Goal: Information Seeking & Learning: Learn about a topic

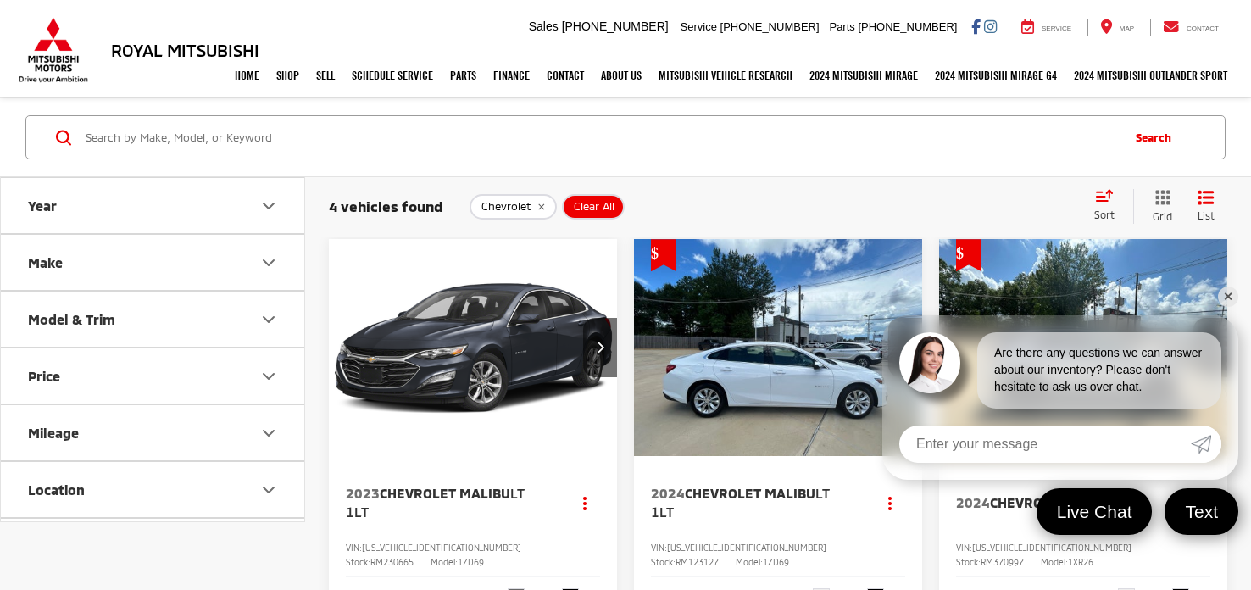
click at [1231, 293] on link "✕" at bounding box center [1228, 297] width 20 height 20
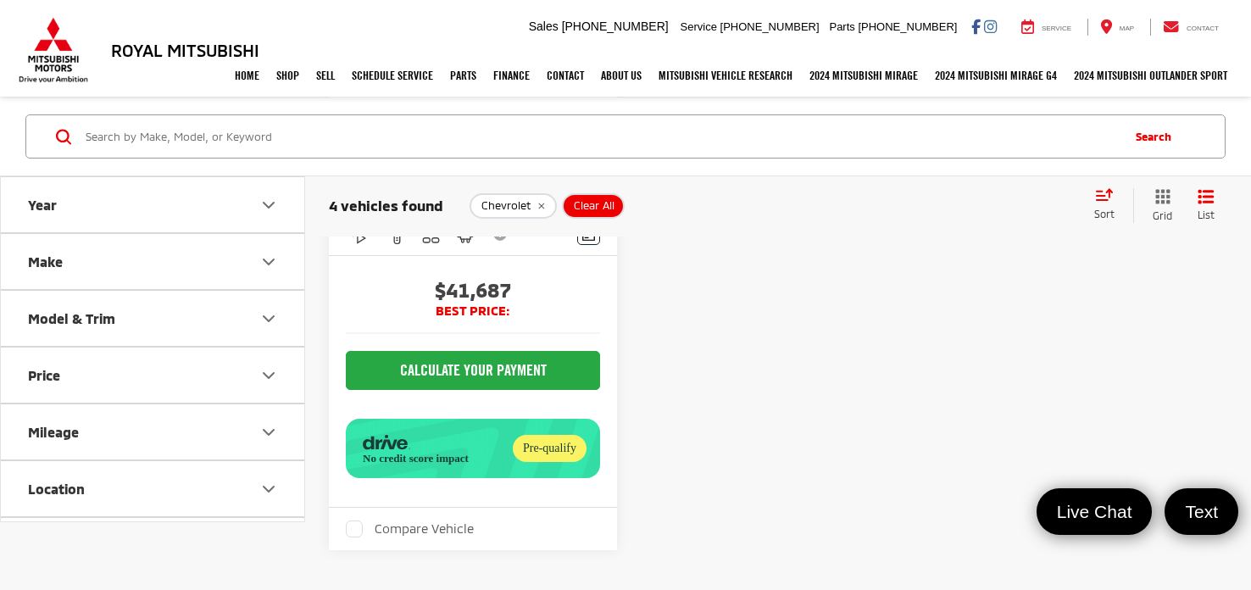
scroll to position [393, 0]
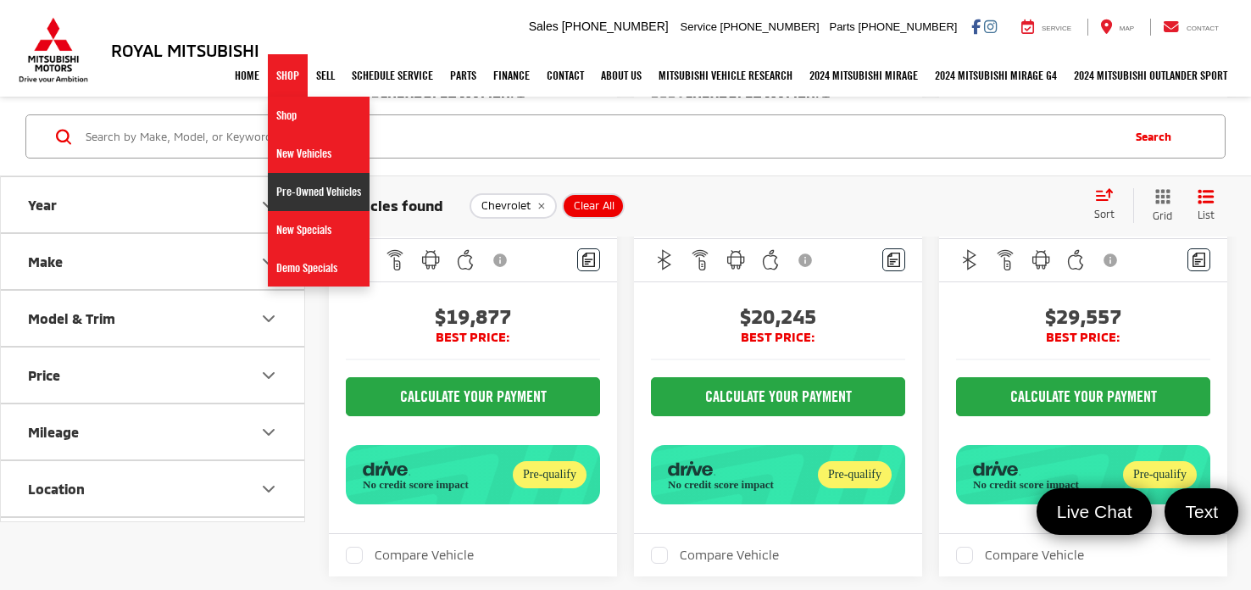
click at [283, 188] on link "Pre-Owned Vehicles" at bounding box center [319, 192] width 102 height 38
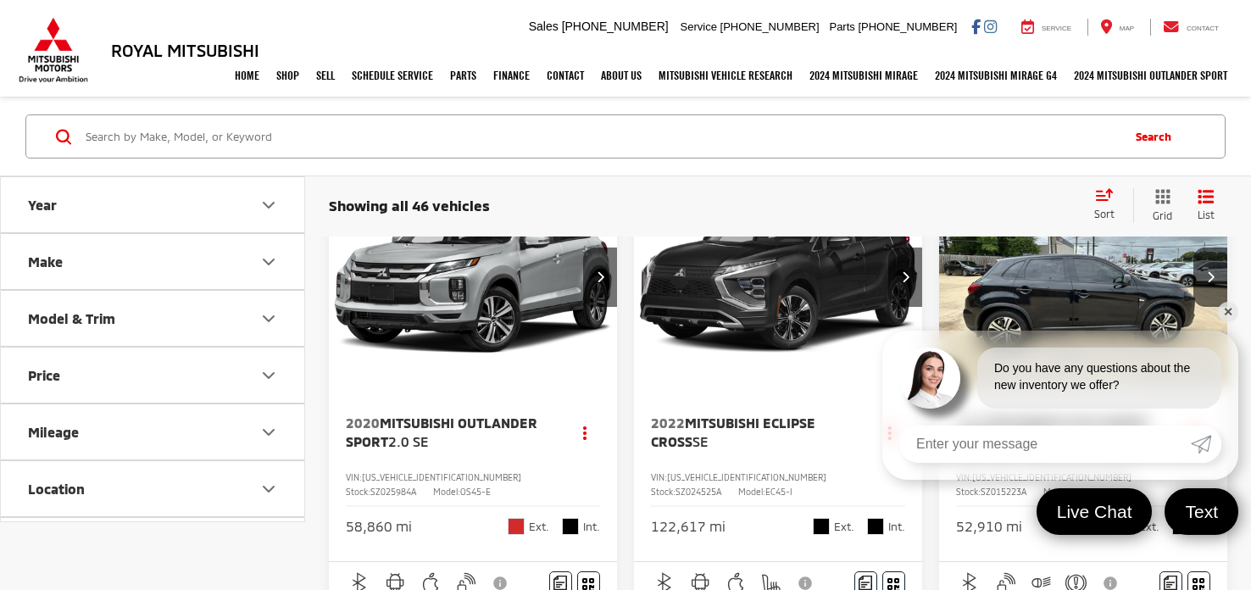
scroll to position [74, 0]
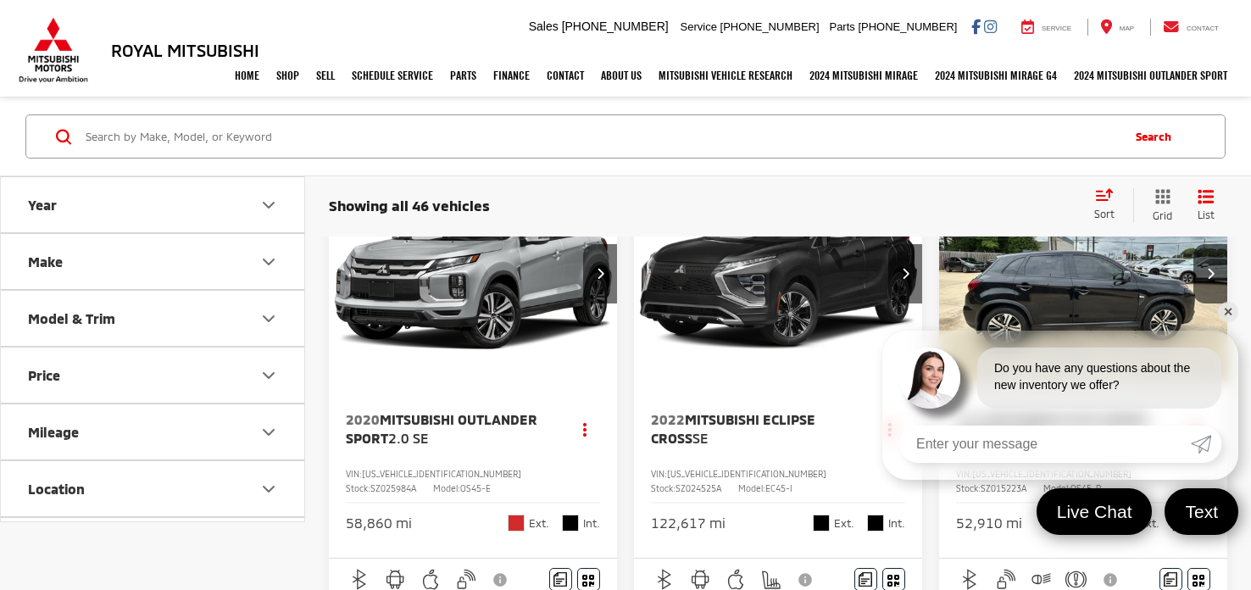
click at [1233, 313] on link "✕" at bounding box center [1228, 312] width 20 height 20
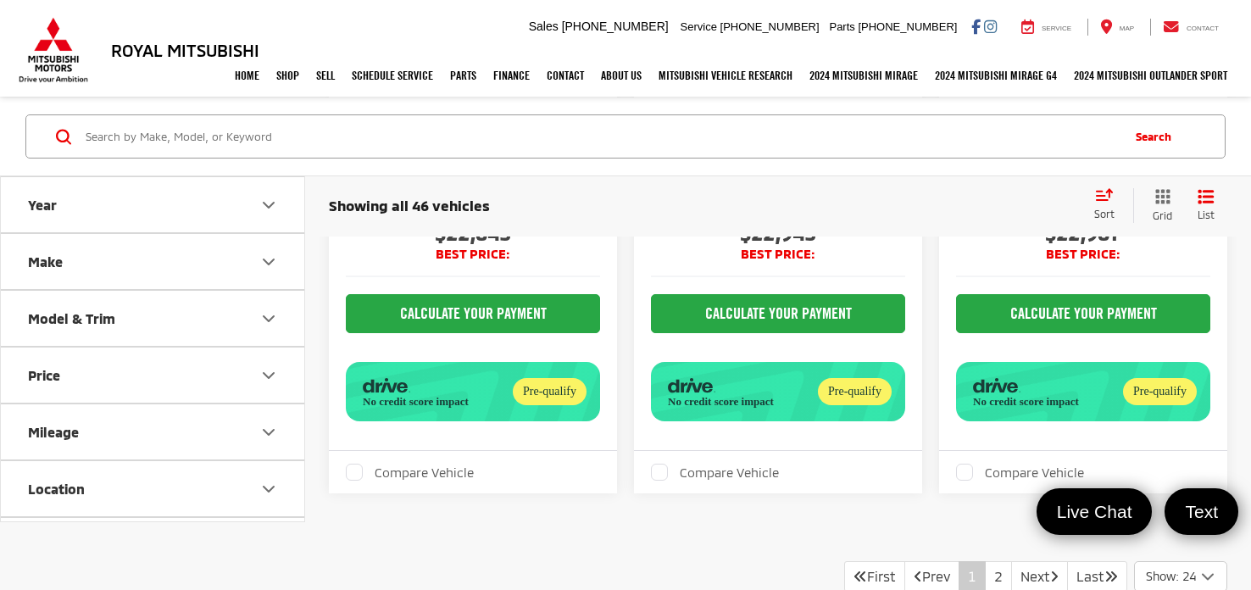
scroll to position [6023, 0]
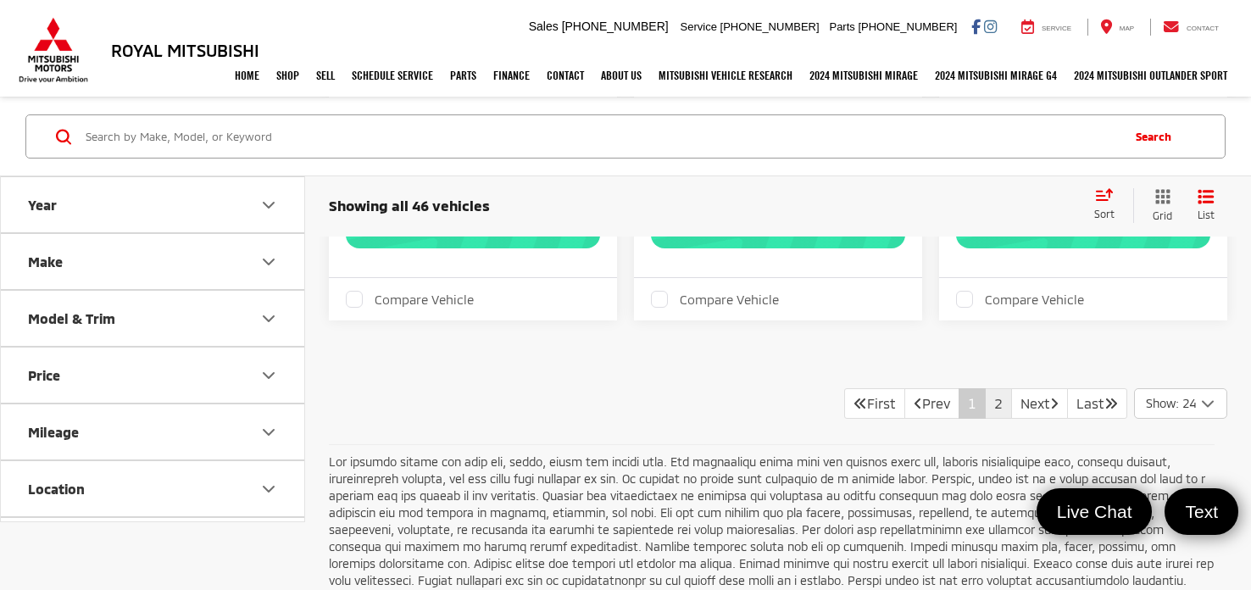
click at [985, 396] on link "2" at bounding box center [998, 403] width 27 height 31
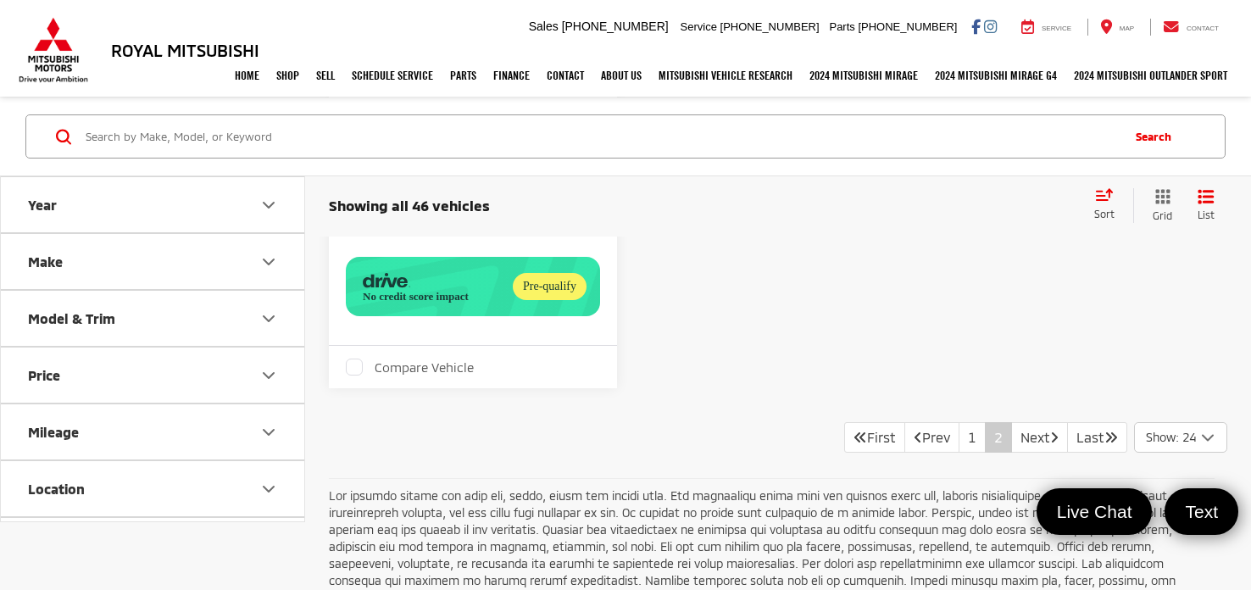
scroll to position [5999, 0]
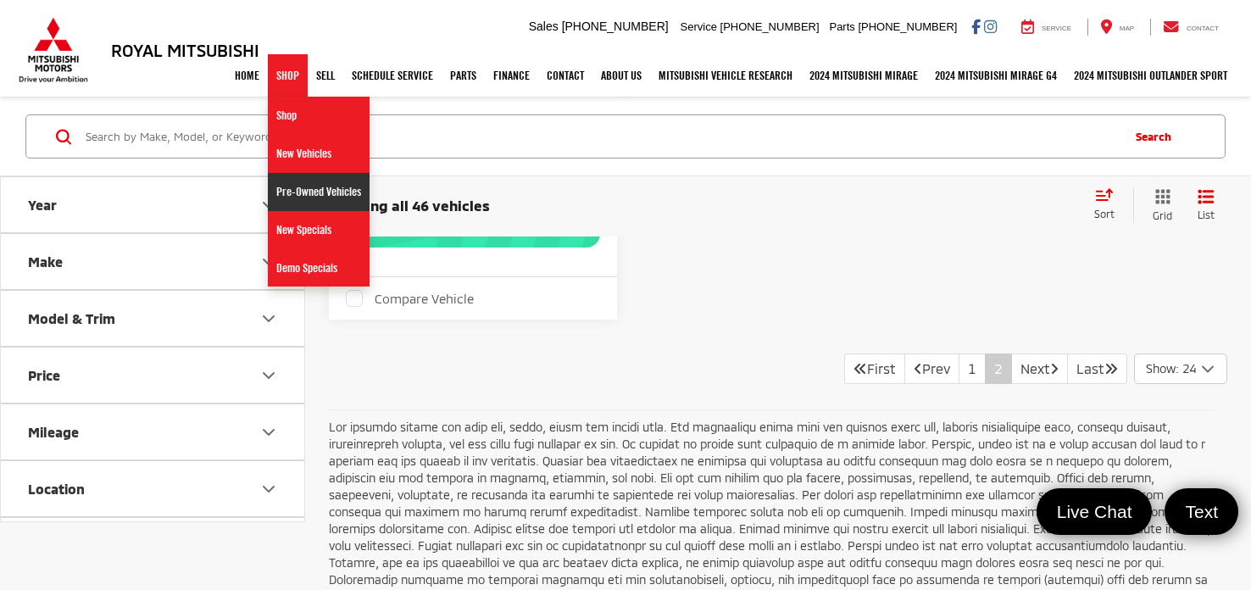
click at [283, 191] on link "Pre-Owned Vehicles" at bounding box center [319, 192] width 102 height 38
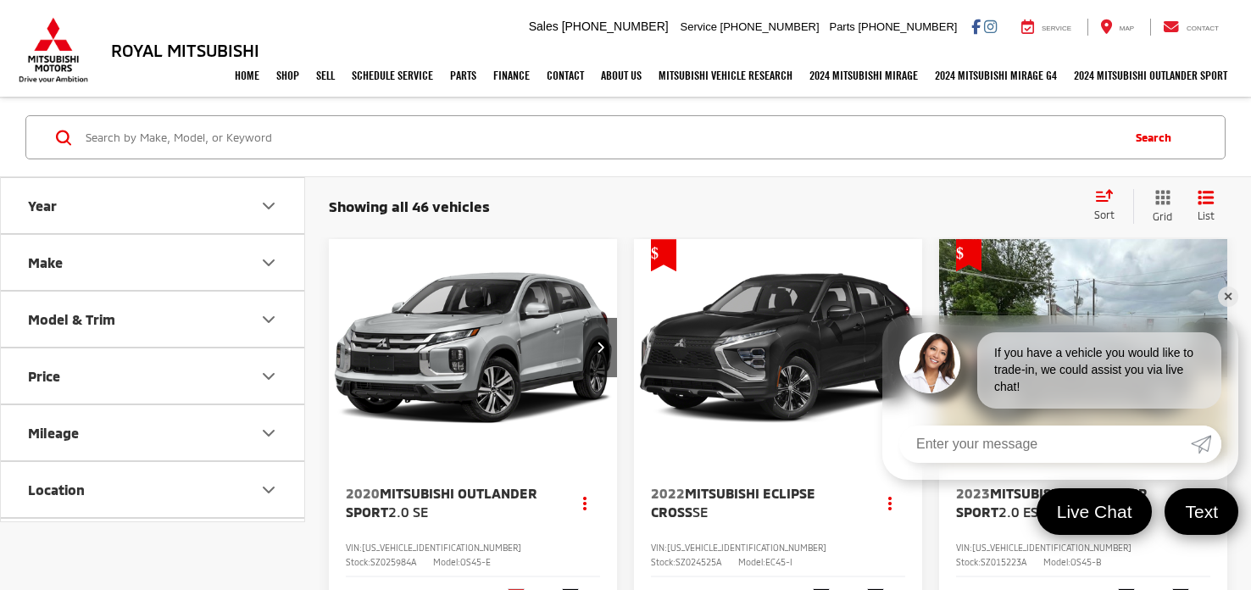
click at [1224, 298] on link "✕" at bounding box center [1228, 297] width 20 height 20
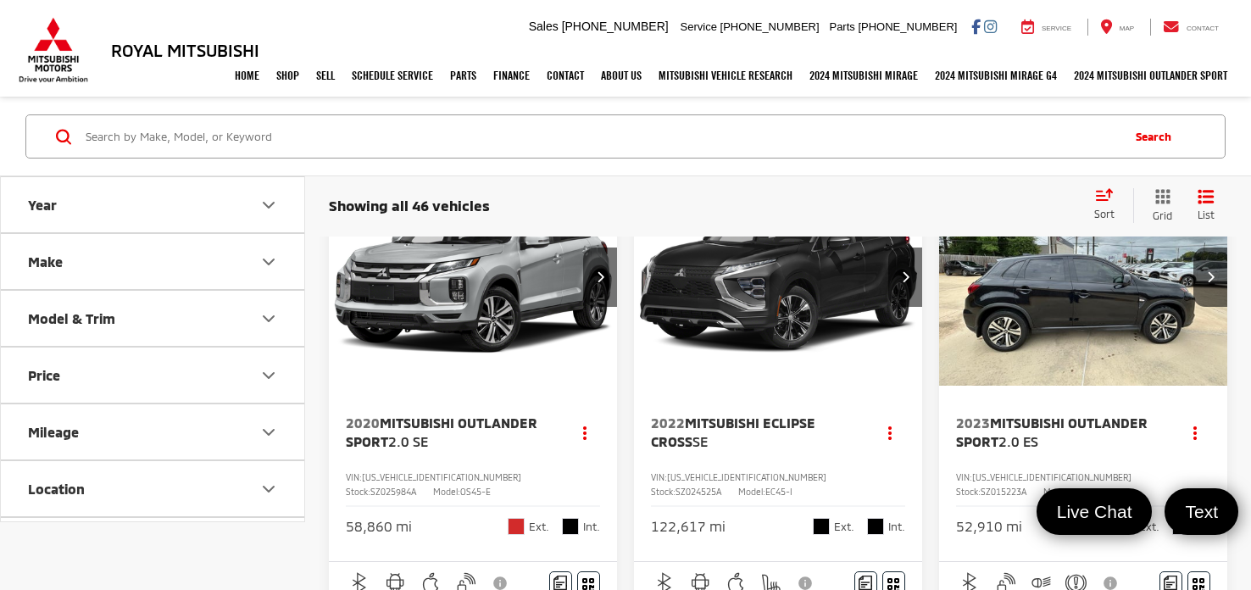
scroll to position [56, 0]
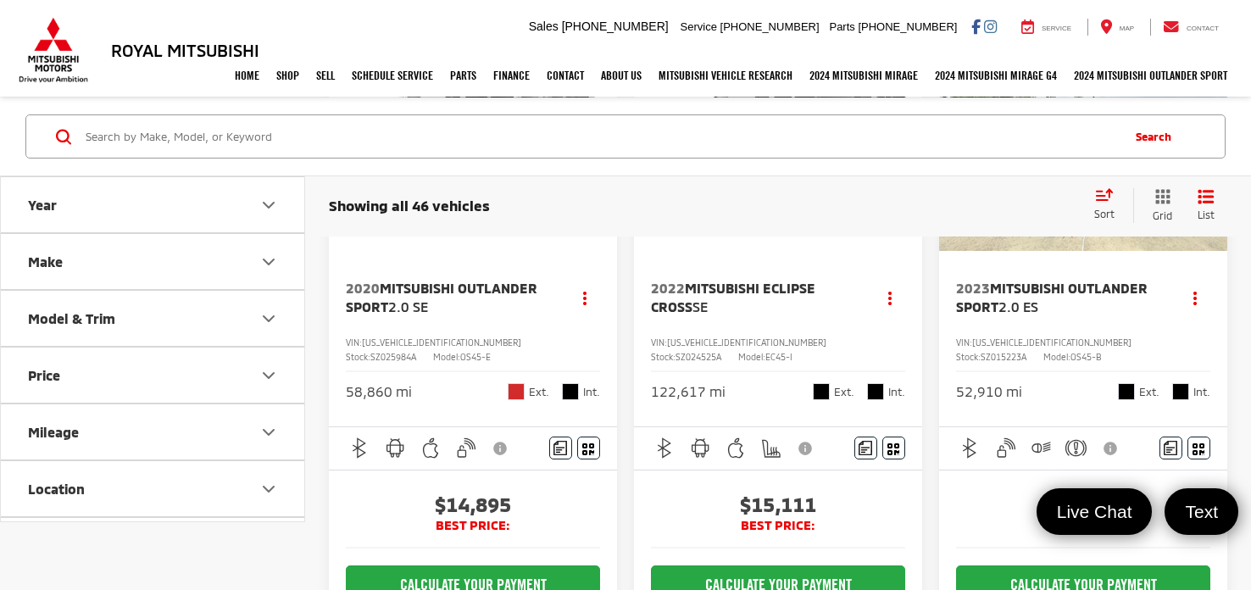
scroll to position [211, 0]
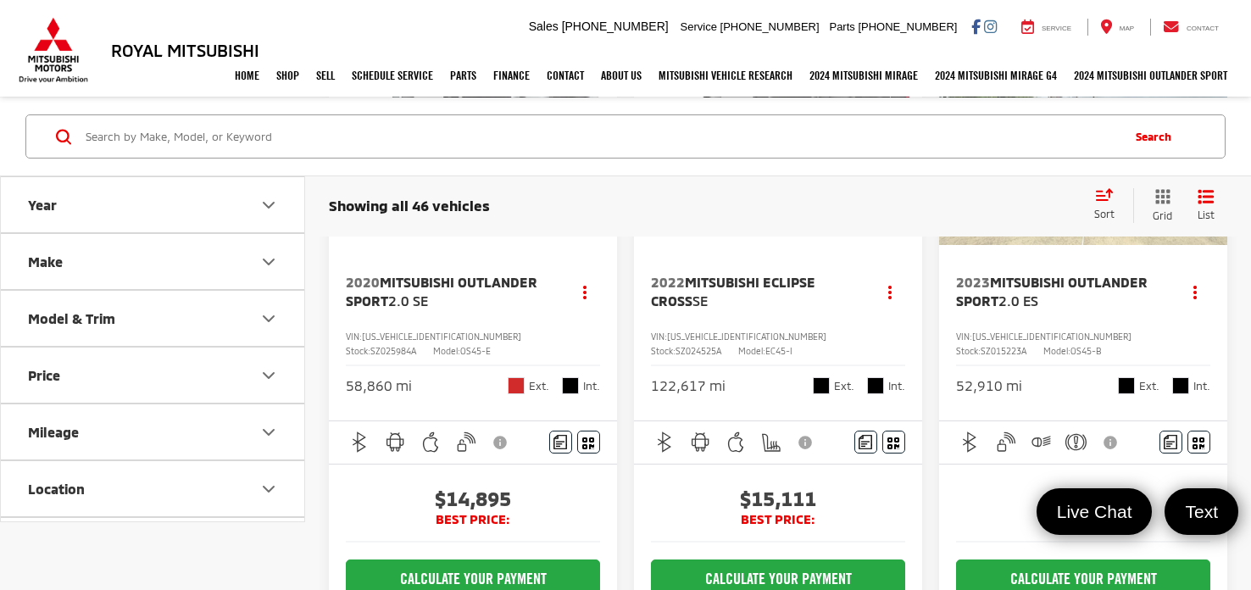
click at [1027, 346] on span "SZ015223A" at bounding box center [1004, 351] width 46 height 10
copy span "SZ015223A"
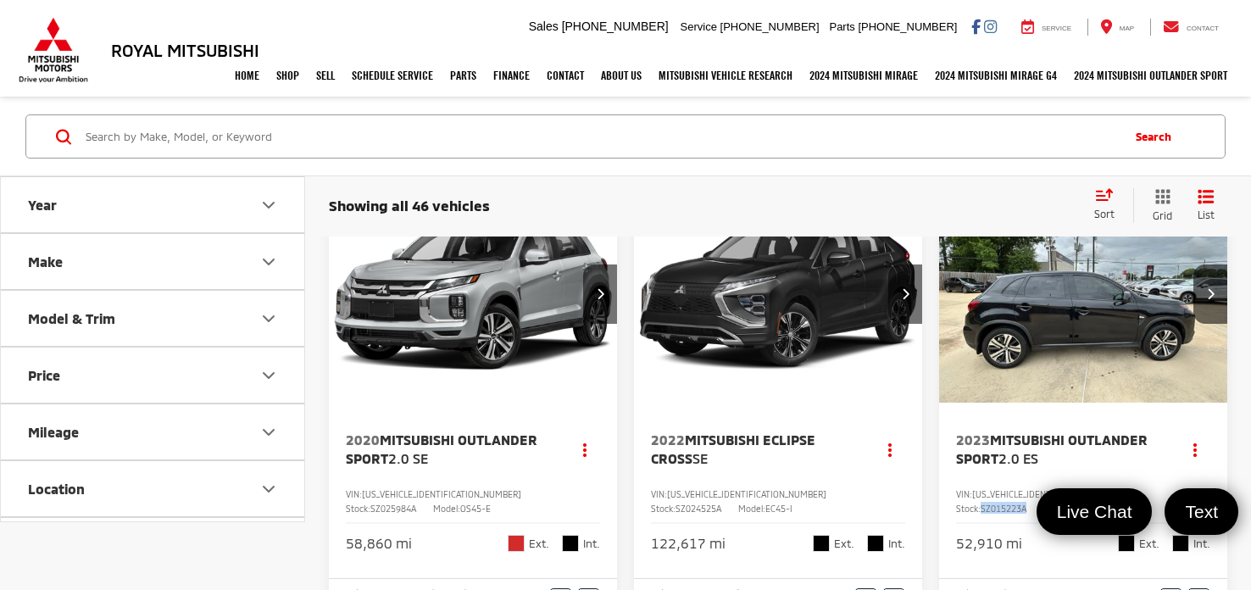
scroll to position [0, 0]
